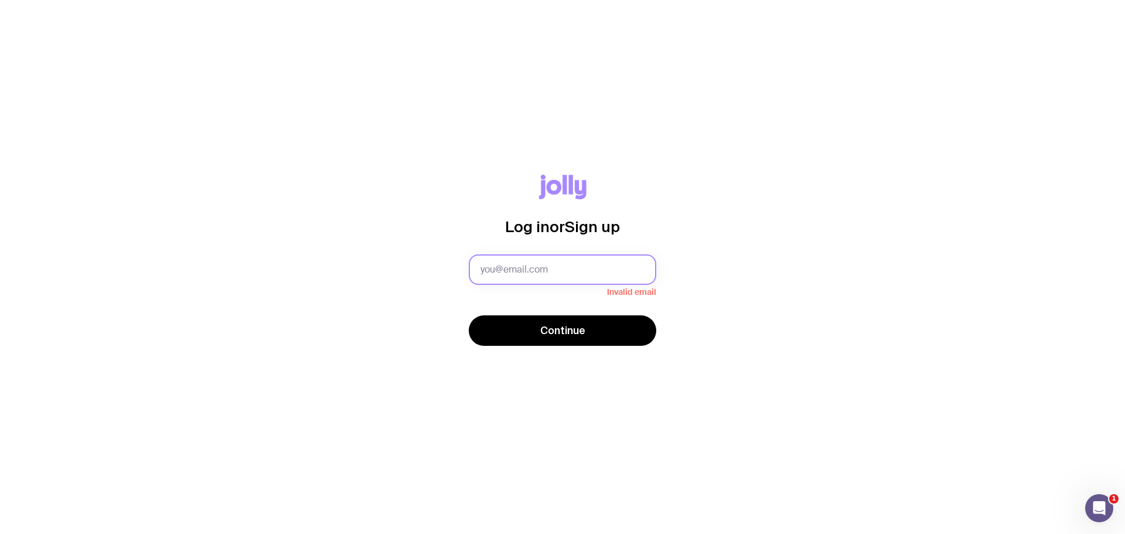
type input "[PERSON_NAME][EMAIL_ADDRESS][PERSON_NAME][DOMAIN_NAME]"
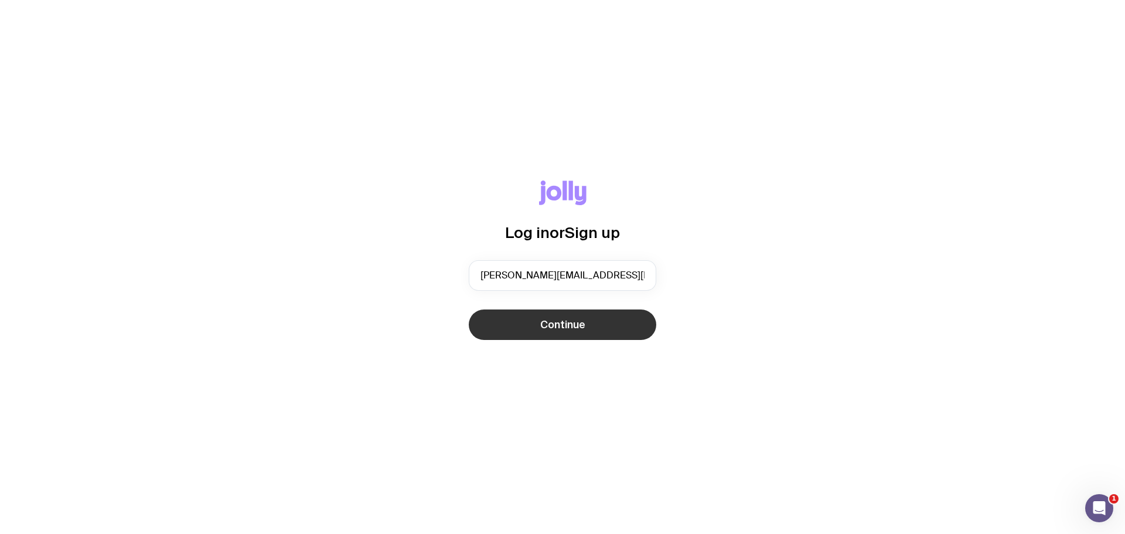
click at [552, 328] on span "Continue" at bounding box center [562, 325] width 45 height 14
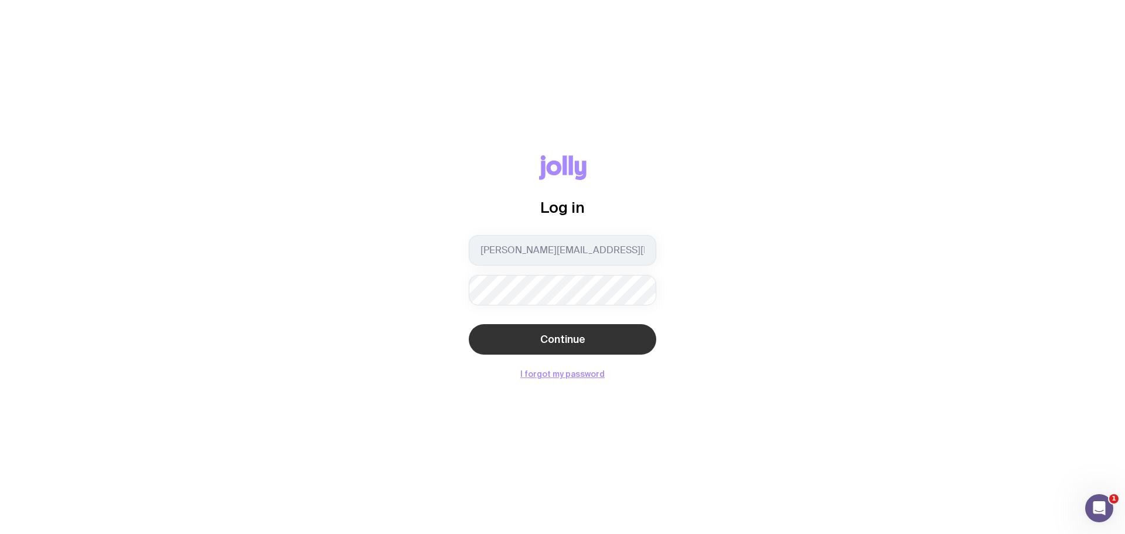
click at [562, 346] on button "Continue" at bounding box center [562, 339] width 187 height 30
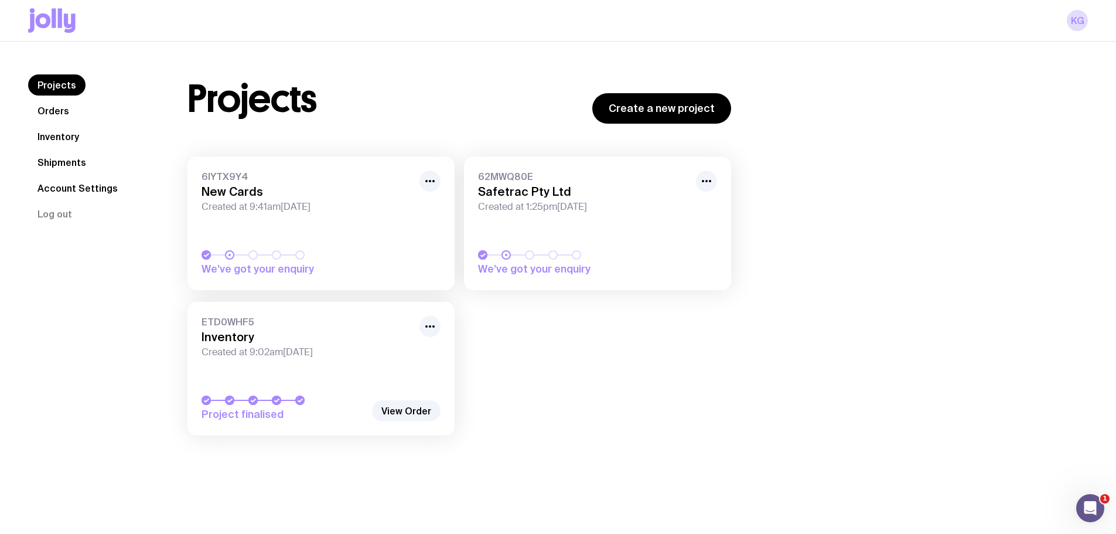
click at [65, 166] on link "Shipments" at bounding box center [61, 162] width 67 height 21
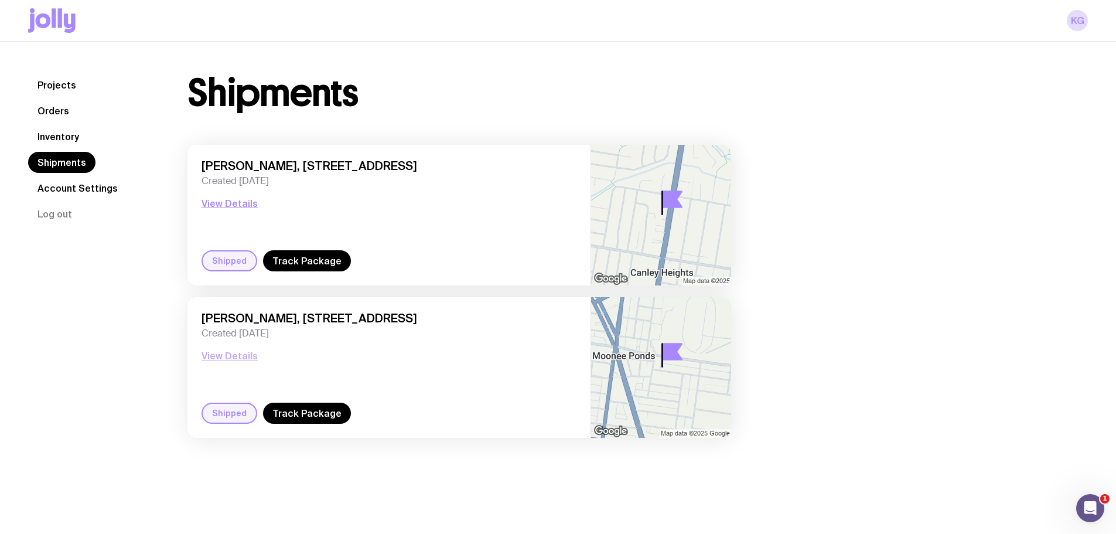
click at [226, 357] on button "View Details" at bounding box center [230, 356] width 56 height 14
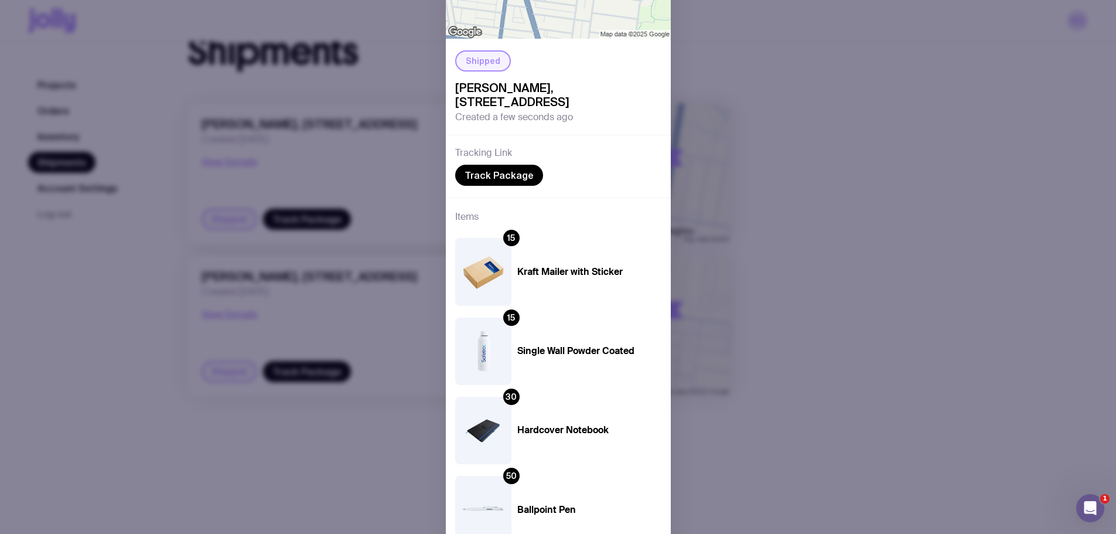
scroll to position [269, 0]
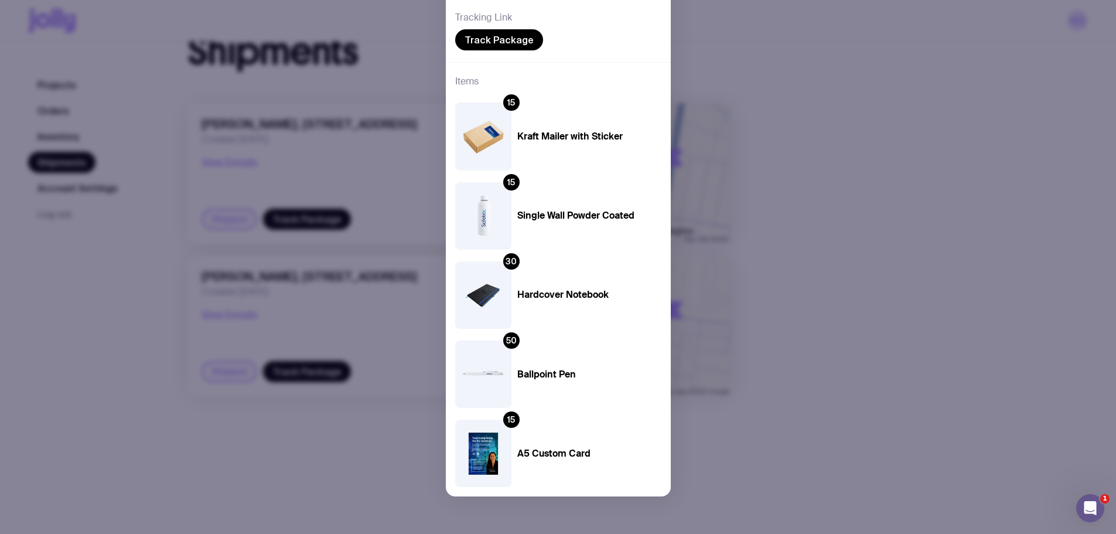
click at [910, 110] on div "Shipped [PERSON_NAME], [STREET_ADDRESS] Created a few seconds ago Tracking Link…" at bounding box center [558, 267] width 1116 height 534
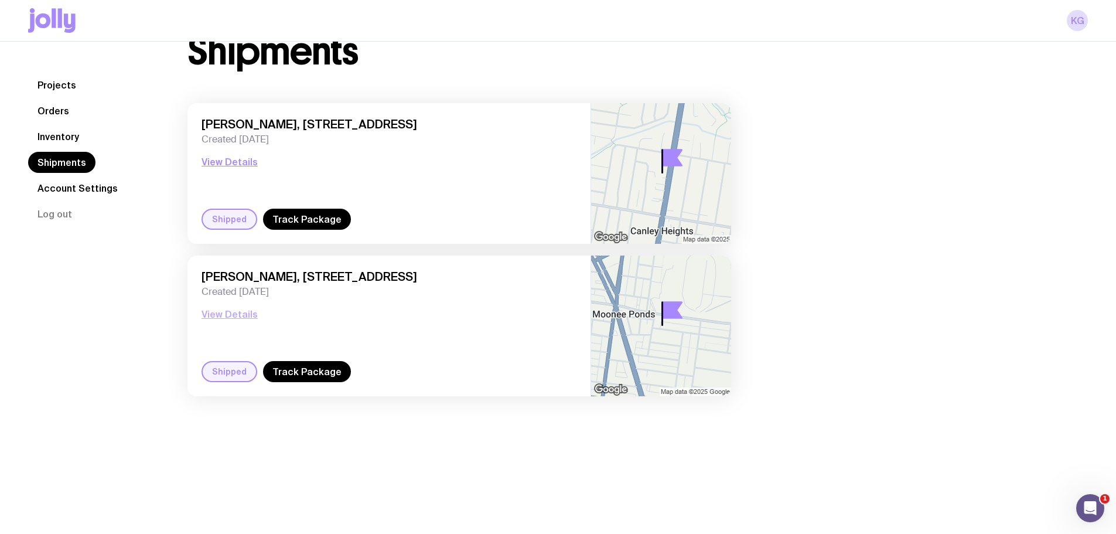
click at [230, 318] on button "View Details" at bounding box center [230, 314] width 56 height 14
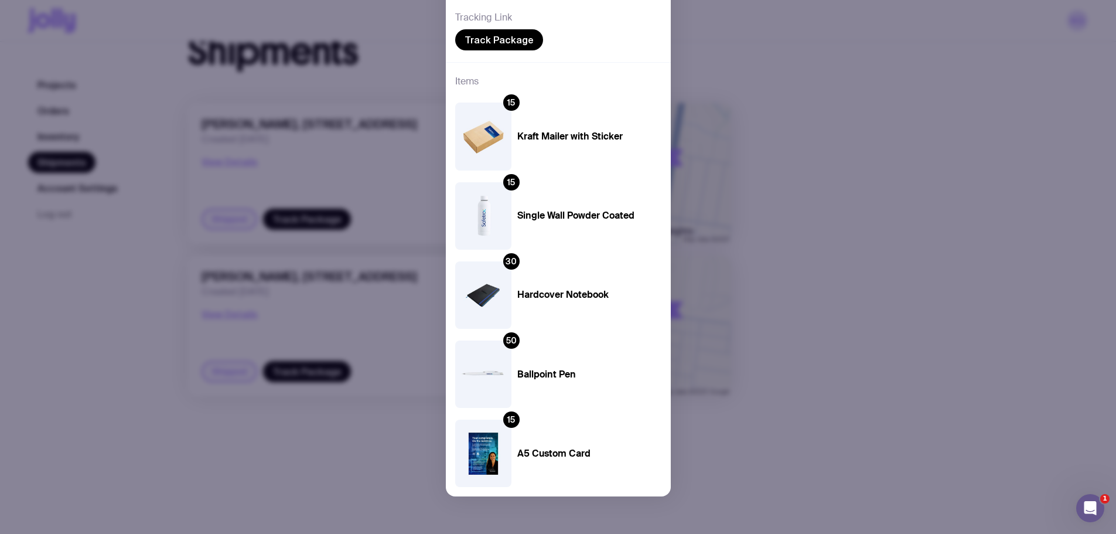
drag, startPoint x: 613, startPoint y: 138, endPoint x: 553, endPoint y: 139, distance: 60.3
click at [553, 139] on h4 "Kraft Mailer with Sticker" at bounding box center [575, 137] width 117 height 12
click at [575, 133] on h4 "Kraft Mailer with Sticker" at bounding box center [575, 137] width 117 height 12
drag, startPoint x: 622, startPoint y: 135, endPoint x: 491, endPoint y: 134, distance: 130.6
click at [491, 182] on div "15 Kraft Mailer with Sticker" at bounding box center [544, 215] width 179 height 67
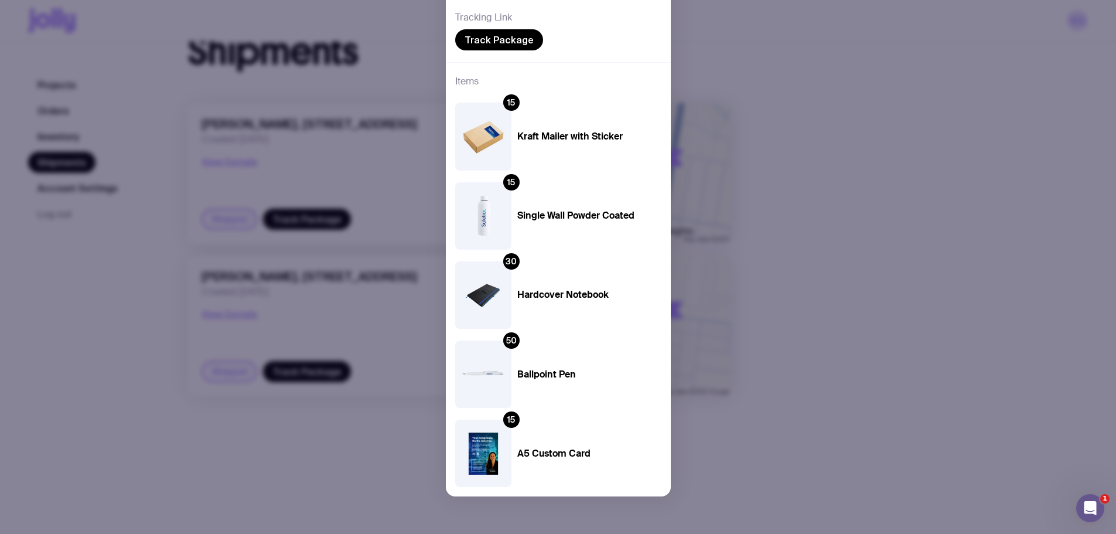
copy div "15 Kraft Mailer with Sticker"
drag, startPoint x: 513, startPoint y: 214, endPoint x: 638, endPoint y: 216, distance: 125.4
click at [638, 216] on div "Items 15 Kraft Mailer with Sticker 15 Single Wall Powder Coated 30 Hardcover No…" at bounding box center [558, 279] width 225 height 434
copy h4 "Single Wall Powder Coated"
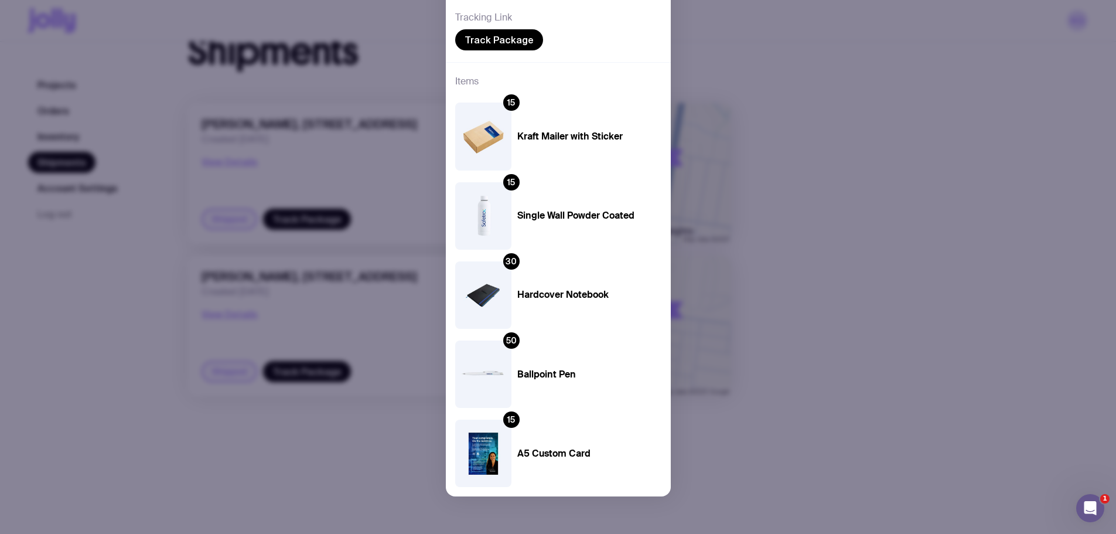
drag, startPoint x: 514, startPoint y: 295, endPoint x: 620, endPoint y: 289, distance: 106.8
click at [620, 289] on h4 "Hardcover Notebook" at bounding box center [575, 295] width 117 height 12
copy h4 "Hardcover Notebook"
drag, startPoint x: 511, startPoint y: 370, endPoint x: 580, endPoint y: 371, distance: 68.5
click at [580, 419] on div "50 Ballpoint Pen" at bounding box center [544, 452] width 179 height 67
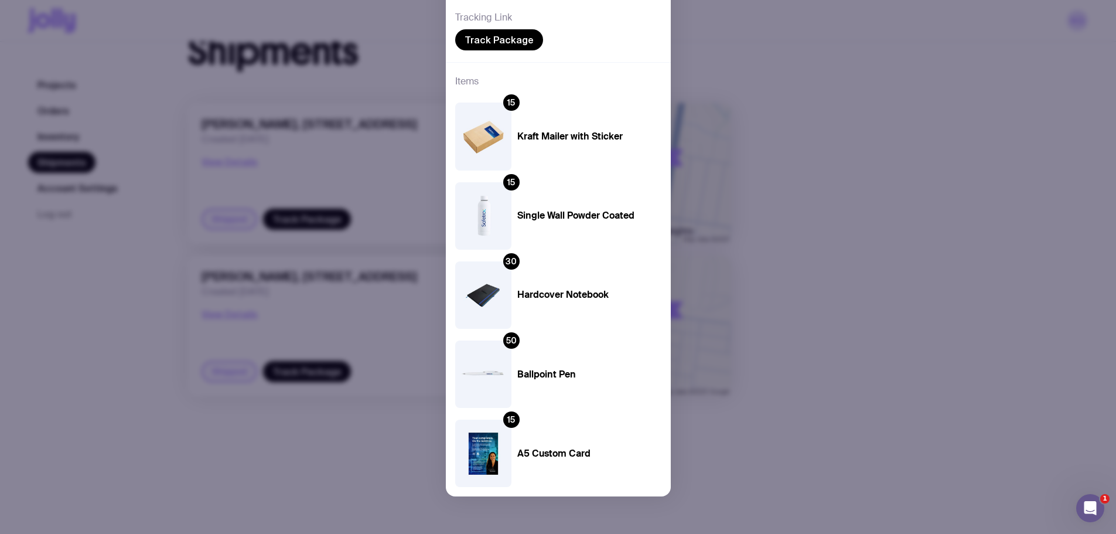
copy h4 "Ballpoint Pen"
drag, startPoint x: 593, startPoint y: 449, endPoint x: 510, endPoint y: 455, distance: 83.4
click at [510, 455] on div "15 A5 Custom Card" at bounding box center [544, 452] width 179 height 67
copy h4 "A5 Custom Card"
